Goal: Find specific page/section: Find specific page/section

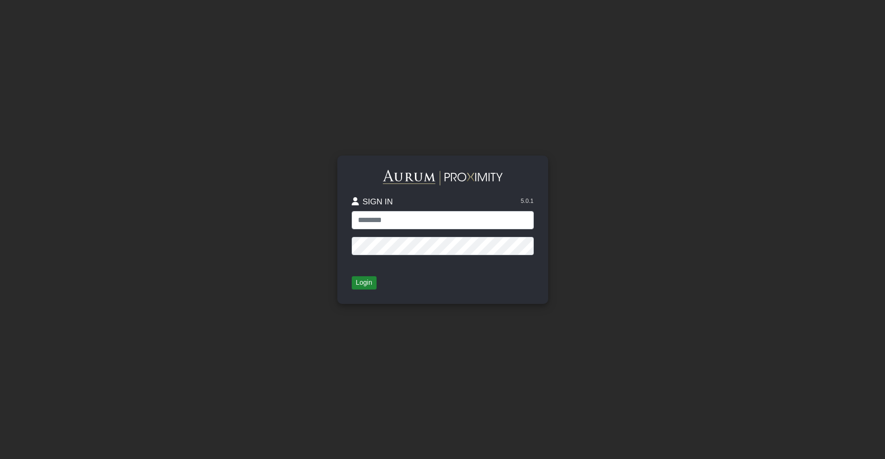
type input "**********"
click at [362, 284] on button "Login" at bounding box center [364, 282] width 25 height 13
type input "**********"
click at [366, 288] on button "Login" at bounding box center [364, 282] width 25 height 13
